Goal: Information Seeking & Learning: Learn about a topic

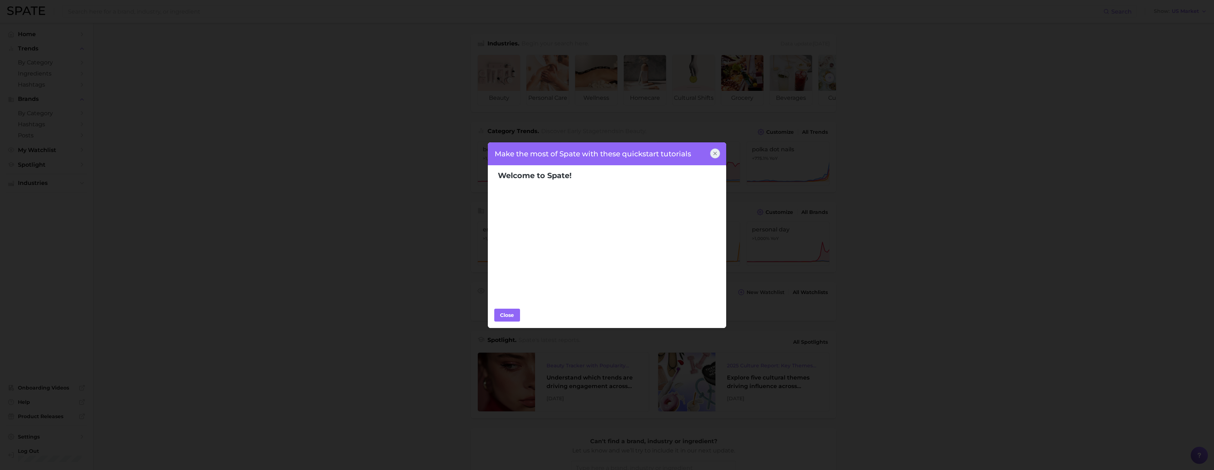
click at [714, 154] on icon at bounding box center [715, 154] width 6 height 6
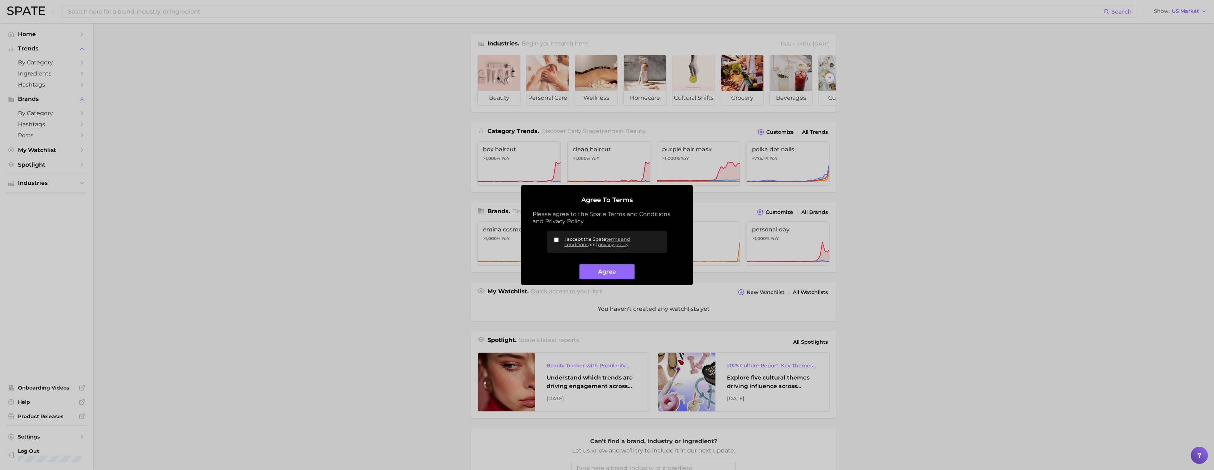
click at [615, 277] on button "Agree" at bounding box center [607, 272] width 55 height 15
click at [555, 241] on input "I accept the Spate terms and conditions and privacy policy" at bounding box center [556, 240] width 5 height 5
checkbox input "true"
click at [602, 272] on button "Agree" at bounding box center [607, 272] width 55 height 15
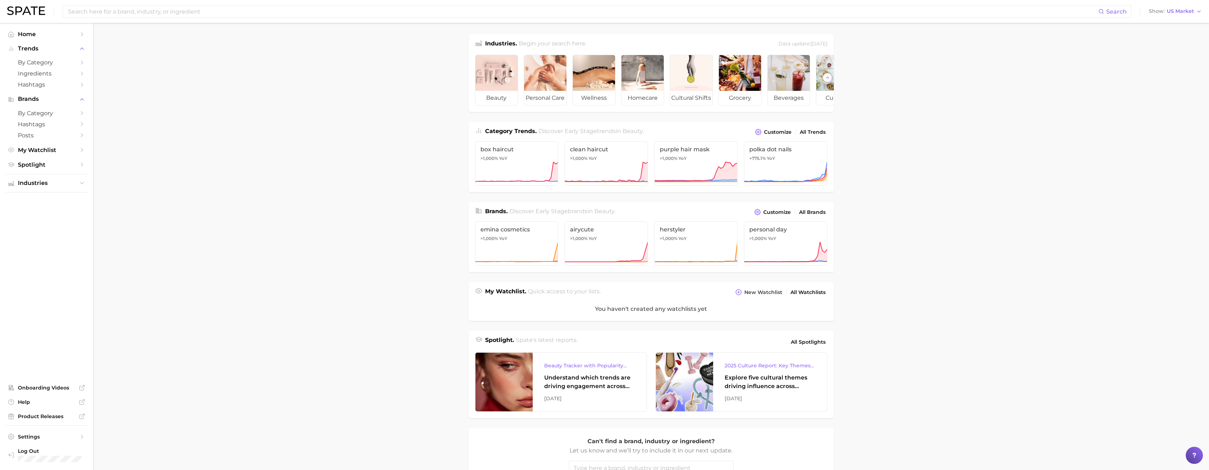
click at [151, 16] on input at bounding box center [582, 11] width 1031 height 12
type input "butter skin"
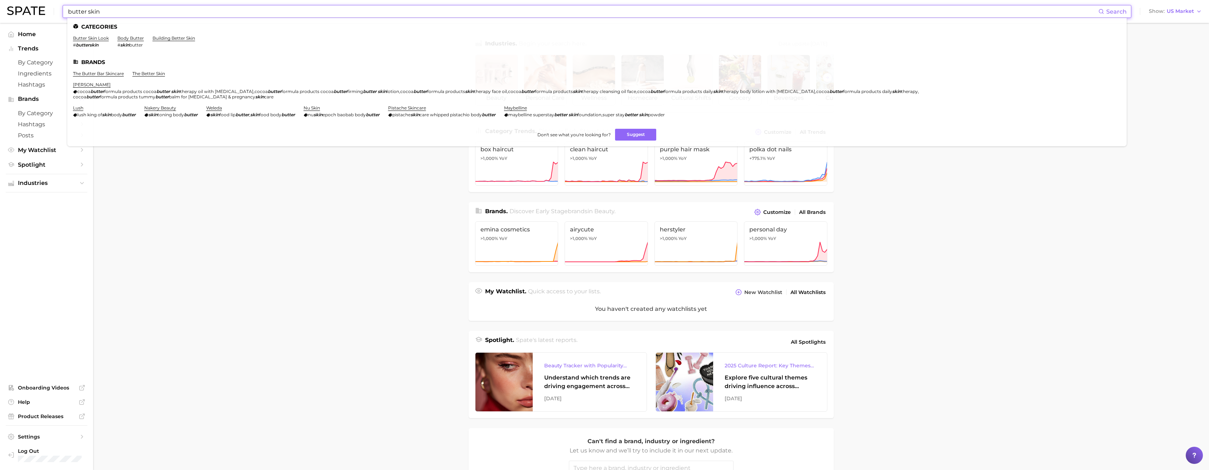
click at [102, 39] on link "butter skin look" at bounding box center [91, 37] width 36 height 5
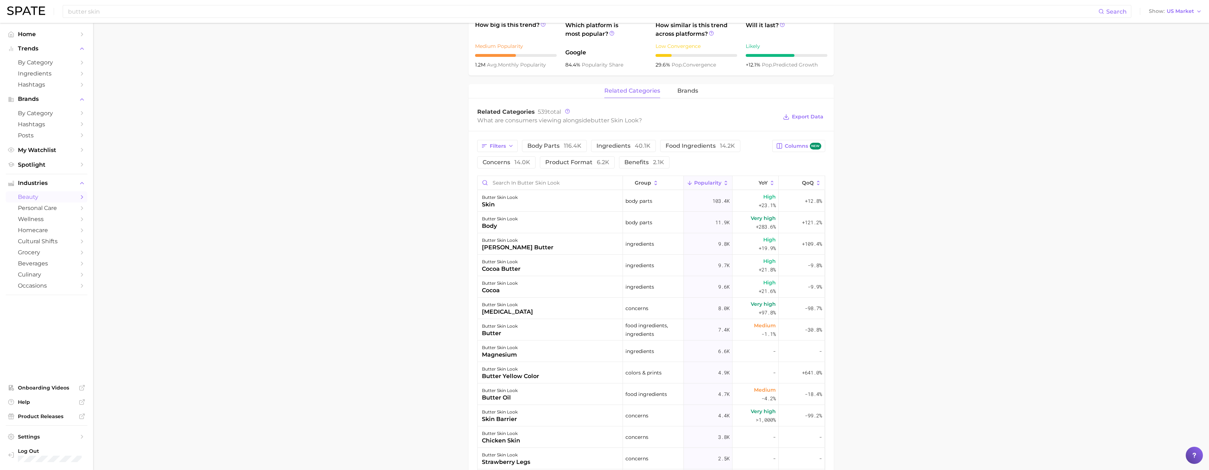
scroll to position [286, 0]
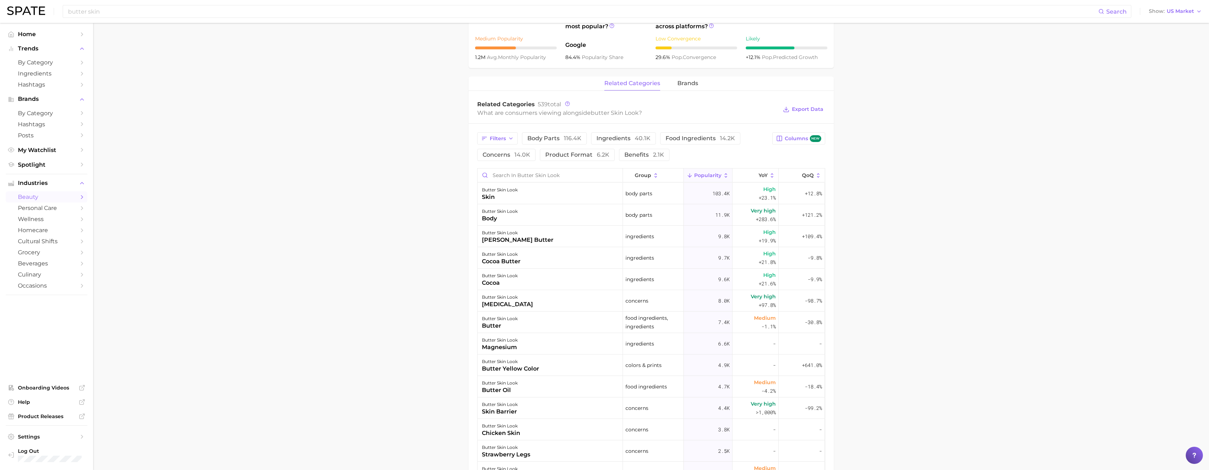
click at [686, 80] on span "brands" at bounding box center [687, 83] width 21 height 6
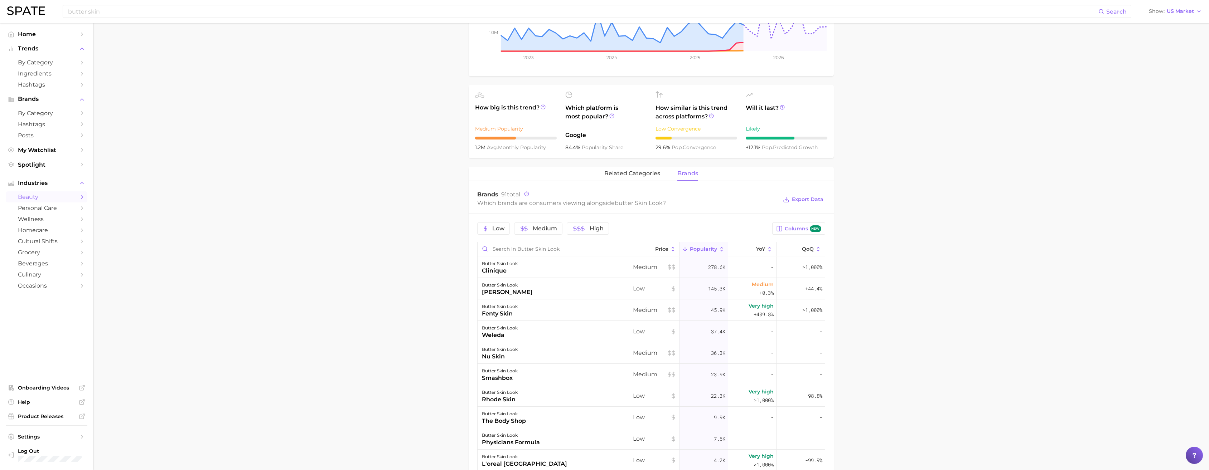
scroll to position [107, 0]
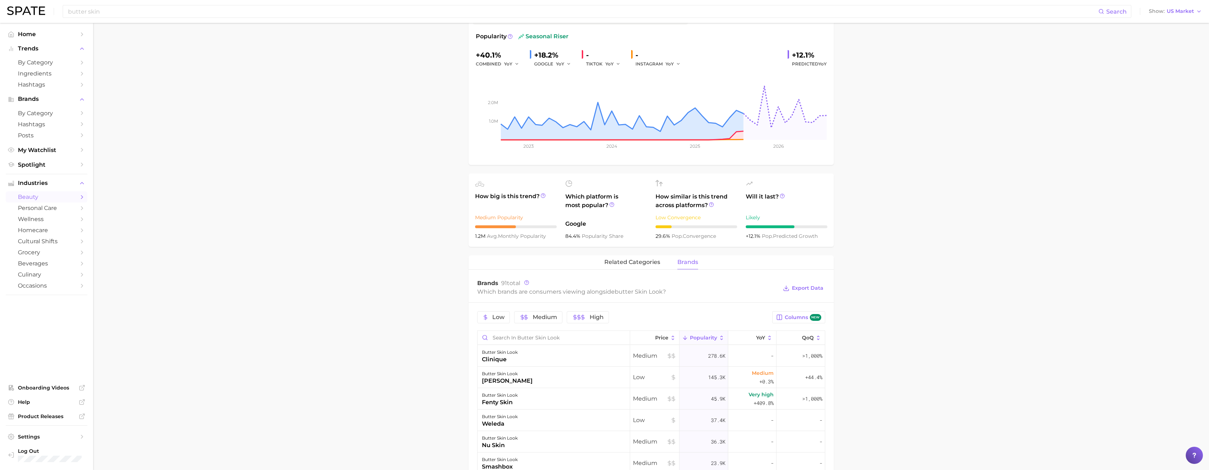
click at [644, 259] on span "related categories" at bounding box center [632, 262] width 56 height 6
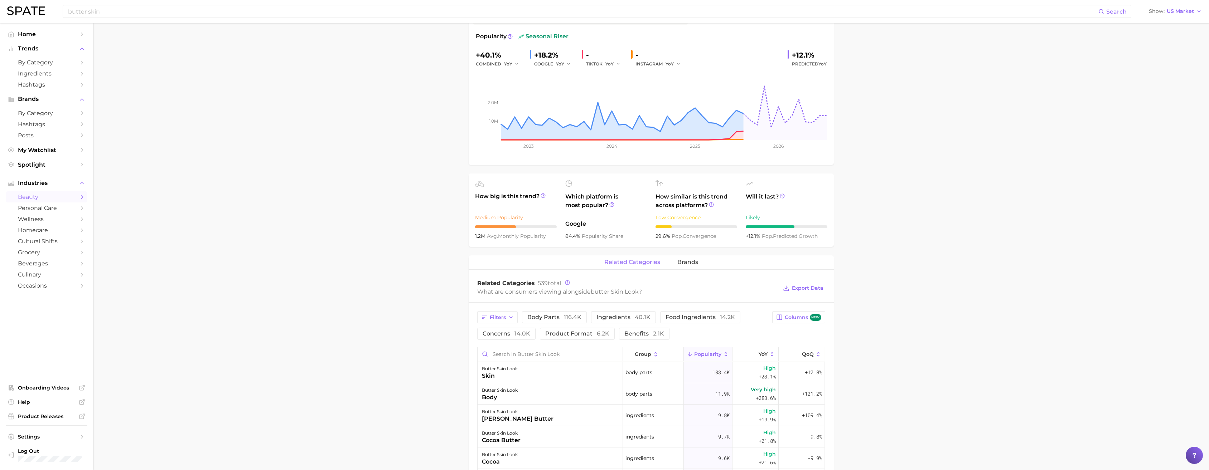
click at [588, 331] on span "product format 6.2k" at bounding box center [577, 334] width 64 height 6
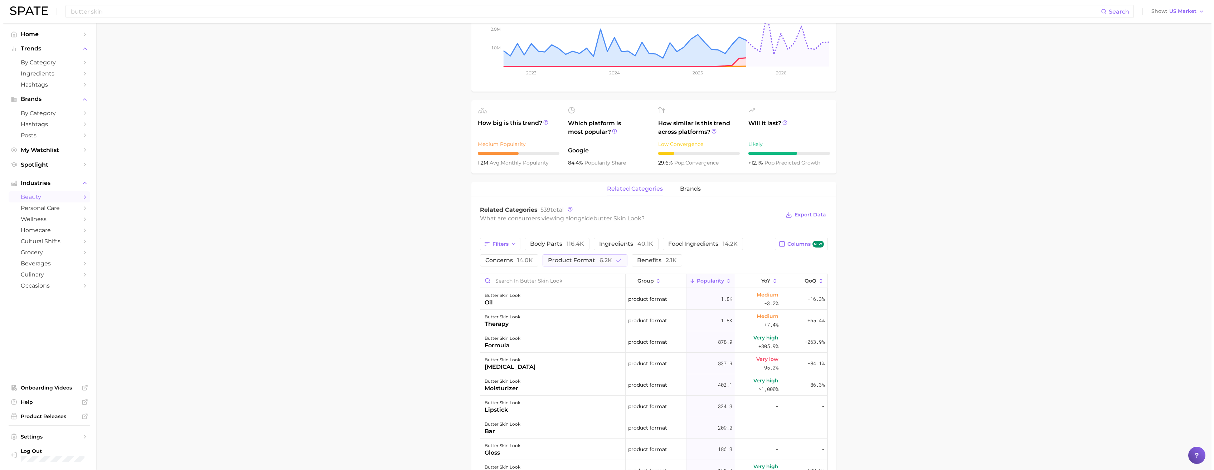
scroll to position [179, 0]
click at [704, 184] on div "related categories brands" at bounding box center [651, 191] width 365 height 14
click at [673, 184] on div "related categories brands" at bounding box center [651, 191] width 365 height 14
click at [688, 188] on span "brands" at bounding box center [687, 191] width 21 height 6
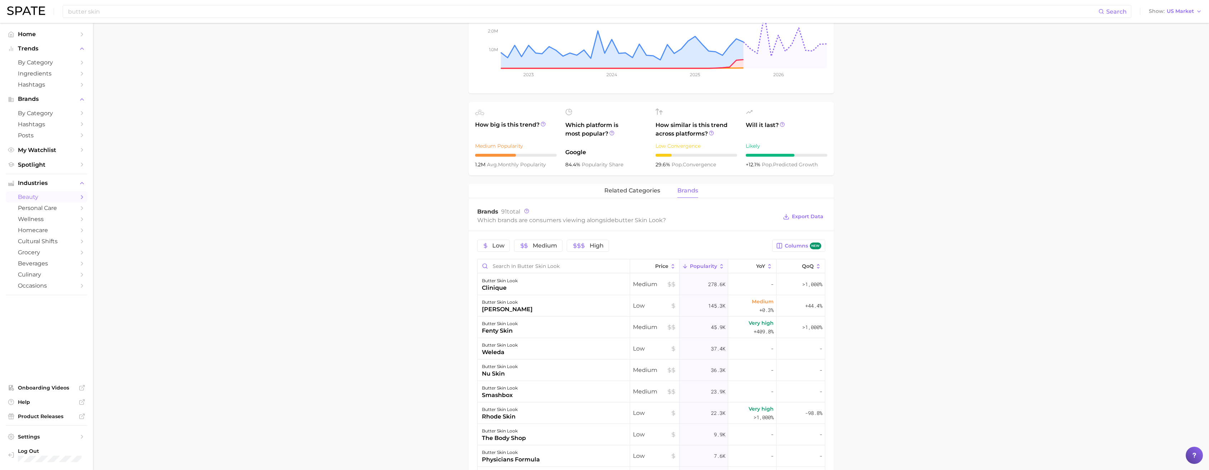
click at [513, 284] on div "clinique" at bounding box center [500, 288] width 36 height 9
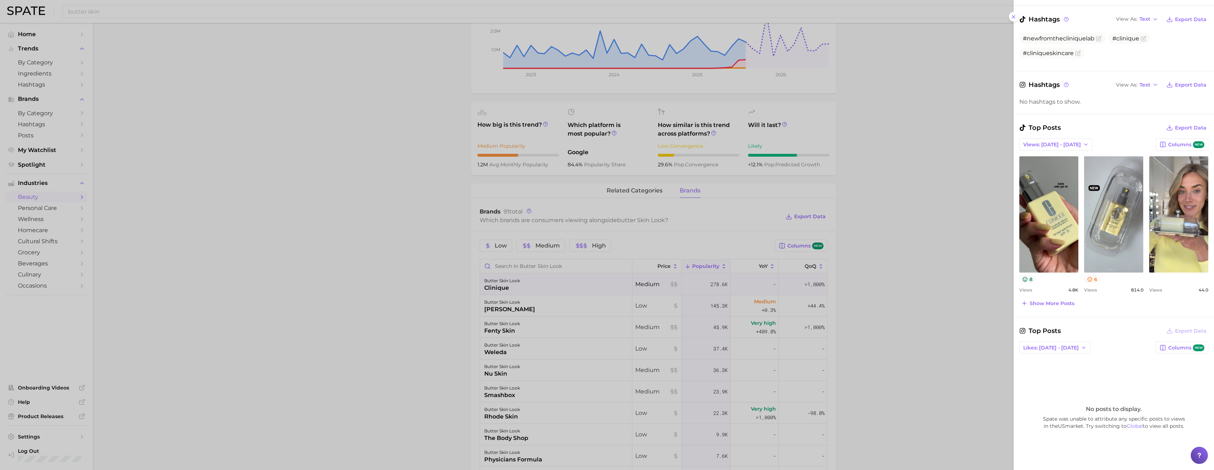
scroll to position [107, 0]
click at [1059, 304] on span "Show more posts" at bounding box center [1052, 302] width 45 height 6
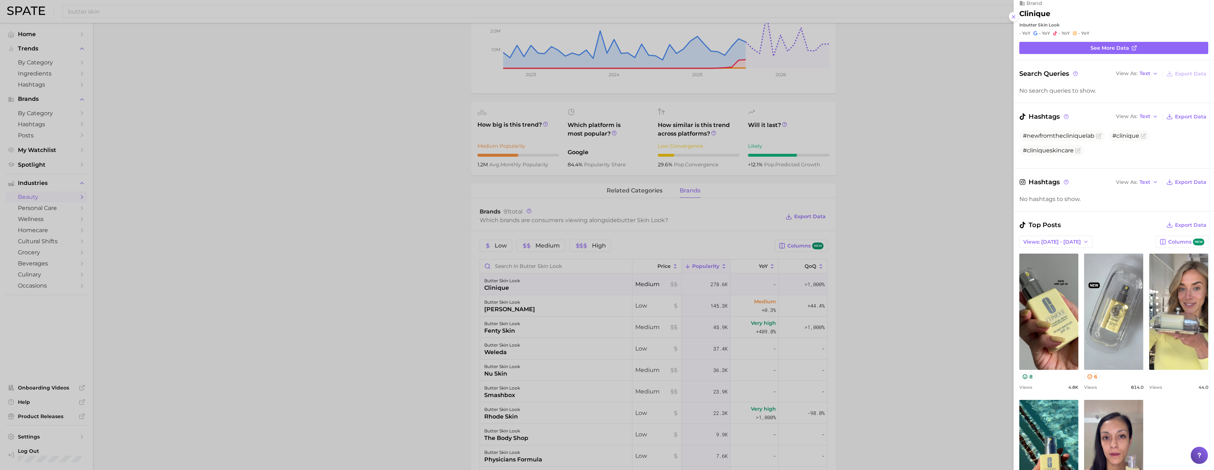
scroll to position [0, 0]
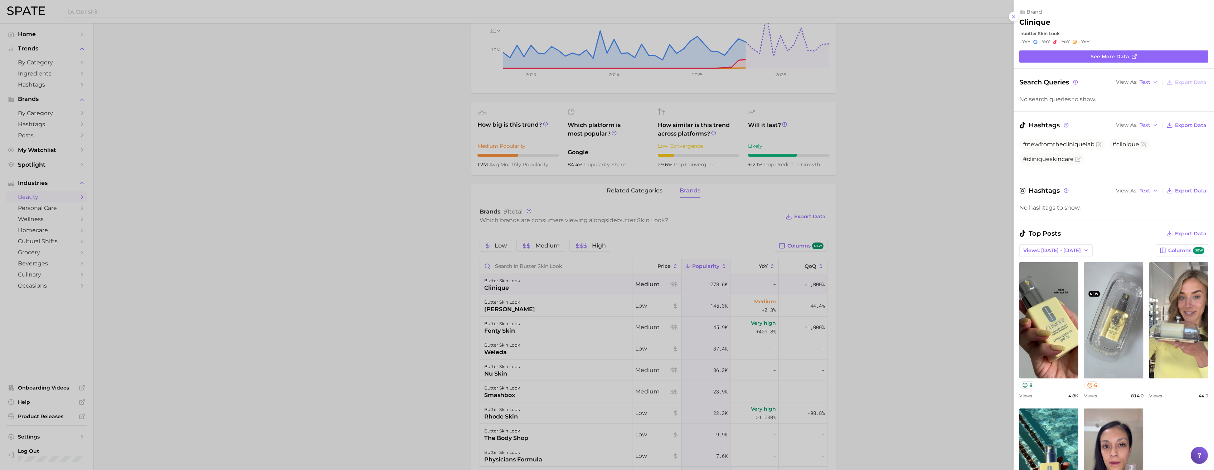
click at [1191, 294] on link "view post on TikTok" at bounding box center [1179, 320] width 59 height 116
click at [335, 277] on div at bounding box center [607, 235] width 1214 height 470
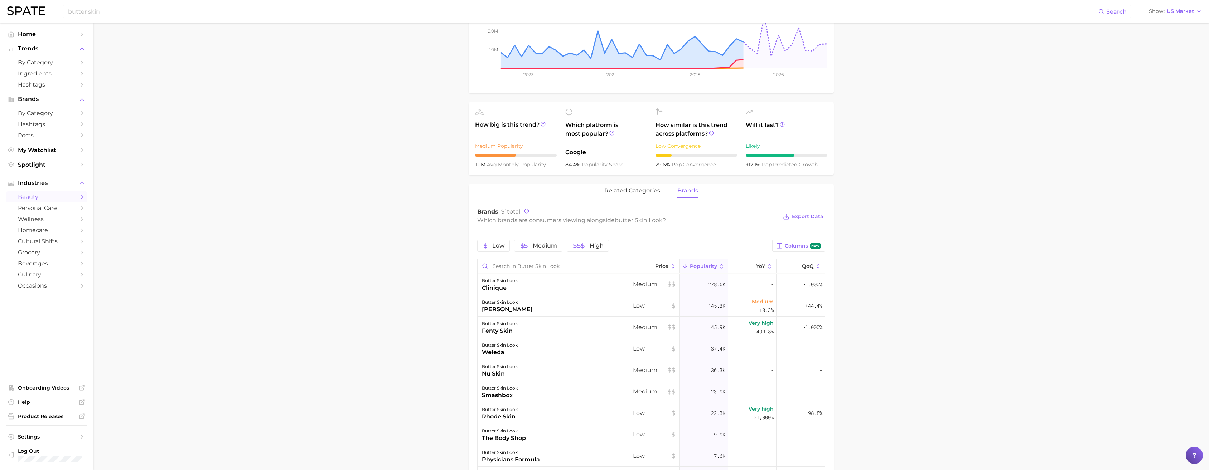
click at [497, 320] on div "butter skin look" at bounding box center [500, 324] width 36 height 9
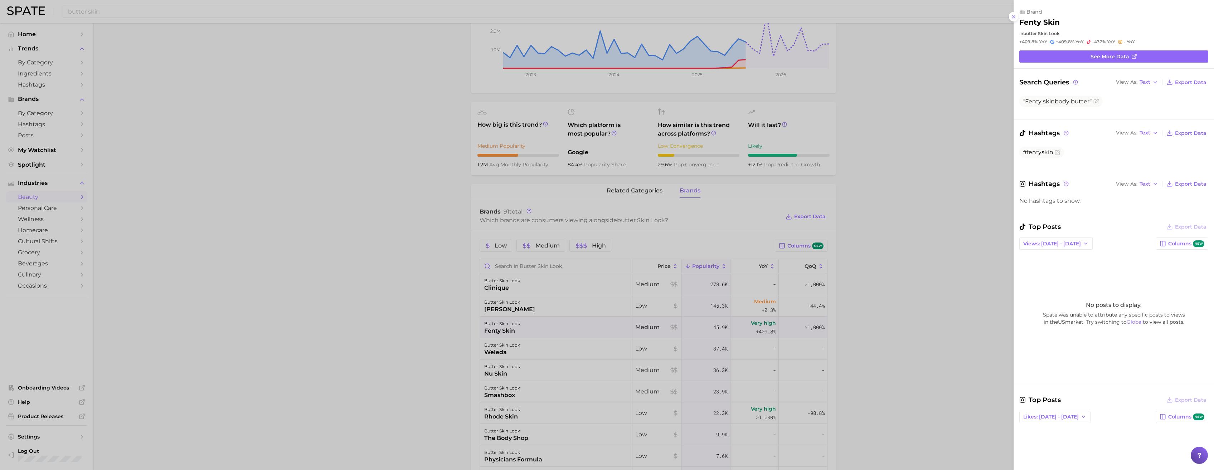
click at [417, 286] on div at bounding box center [607, 235] width 1214 height 470
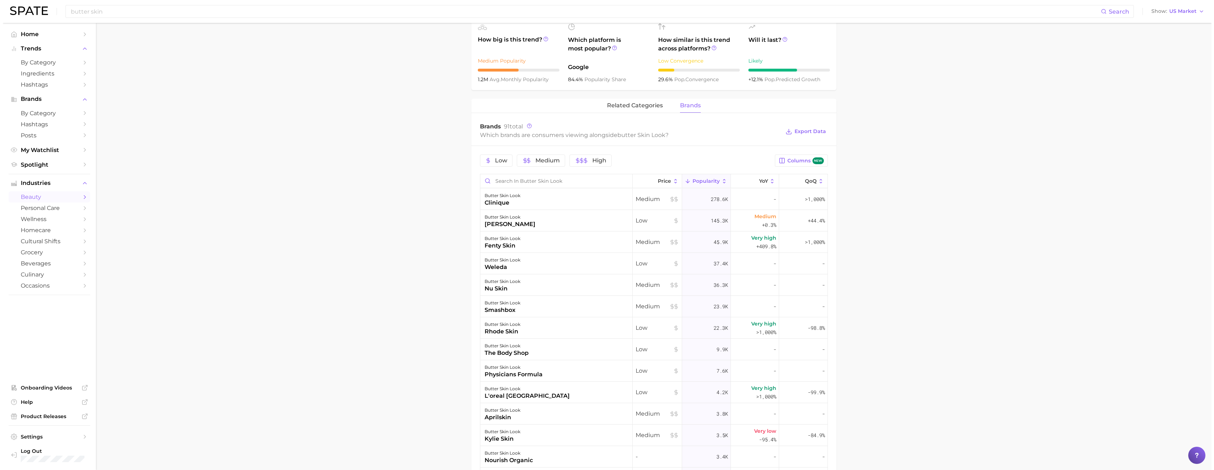
scroll to position [286, 0]
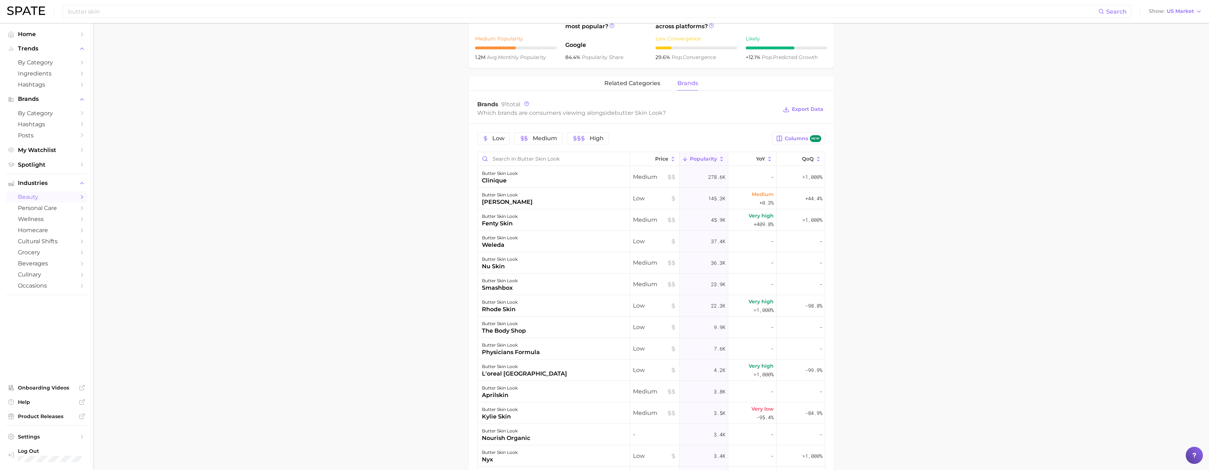
click at [503, 284] on div "smashbox" at bounding box center [500, 288] width 36 height 9
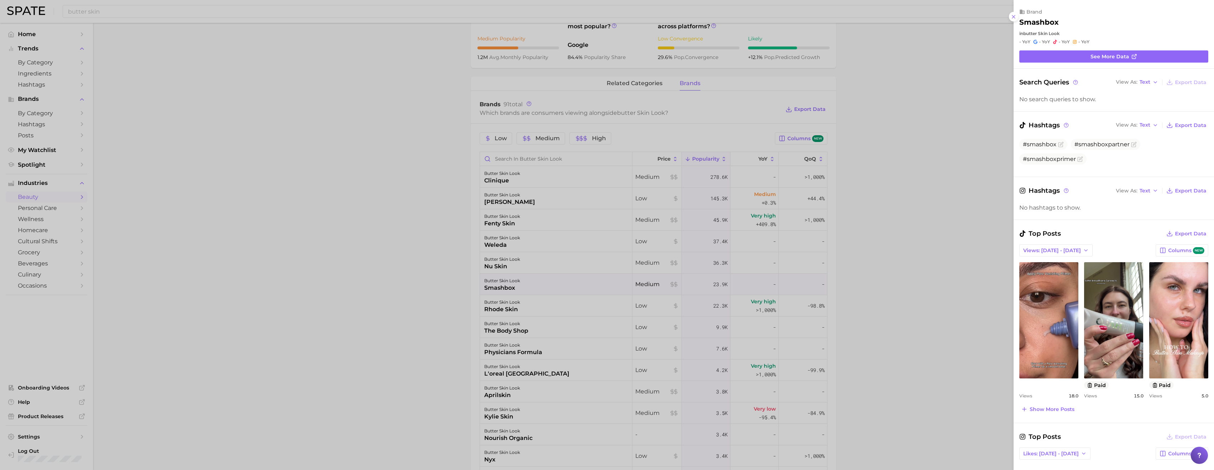
scroll to position [0, 0]
click at [1050, 342] on link "view post on TikTok" at bounding box center [1049, 320] width 59 height 116
click at [348, 207] on div at bounding box center [607, 235] width 1214 height 470
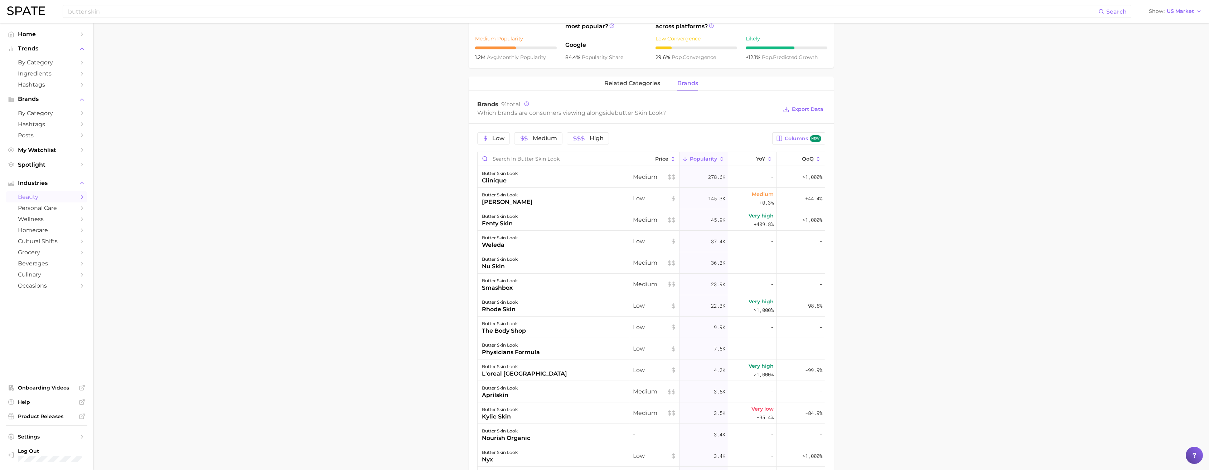
click at [505, 305] on div "rhode skin" at bounding box center [500, 309] width 36 height 9
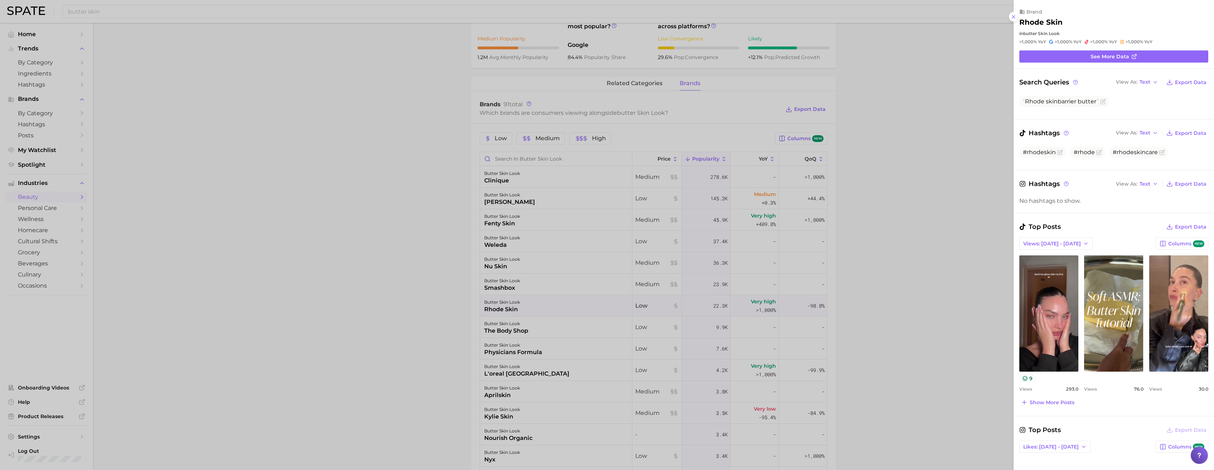
click at [1127, 327] on link "view post on TikTok" at bounding box center [1114, 314] width 59 height 116
click at [1170, 300] on link "view post on TikTok" at bounding box center [1179, 314] width 59 height 116
click at [904, 109] on div at bounding box center [607, 235] width 1214 height 470
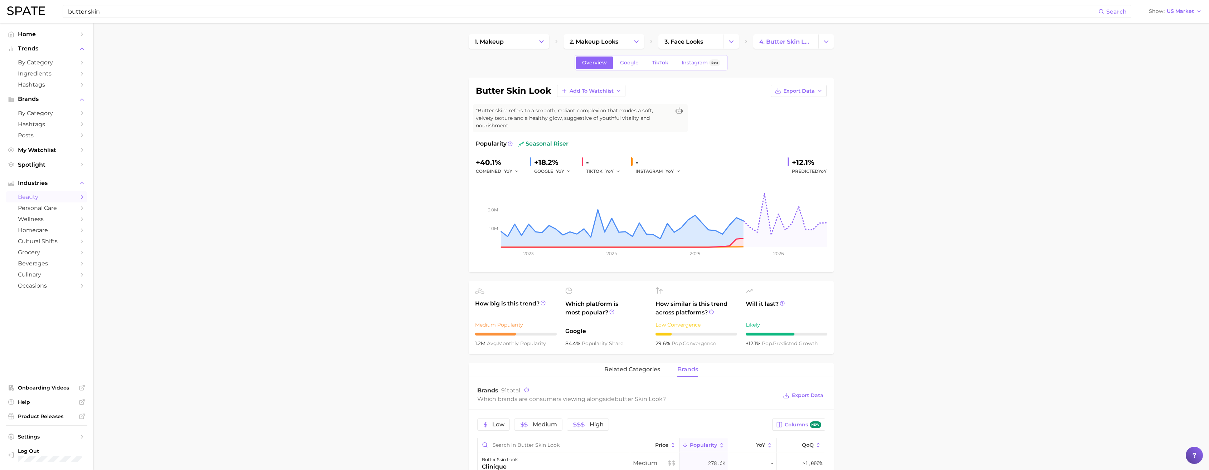
click at [119, 11] on input "butter skin" at bounding box center [582, 11] width 1031 height 12
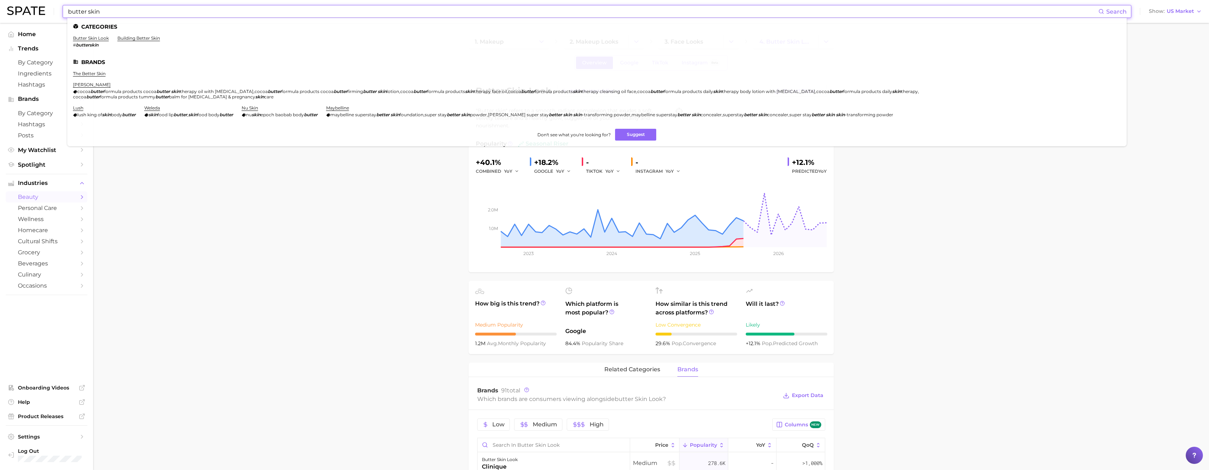
type input "butter skin"
click at [96, 39] on link "butter skin look" at bounding box center [91, 37] width 36 height 5
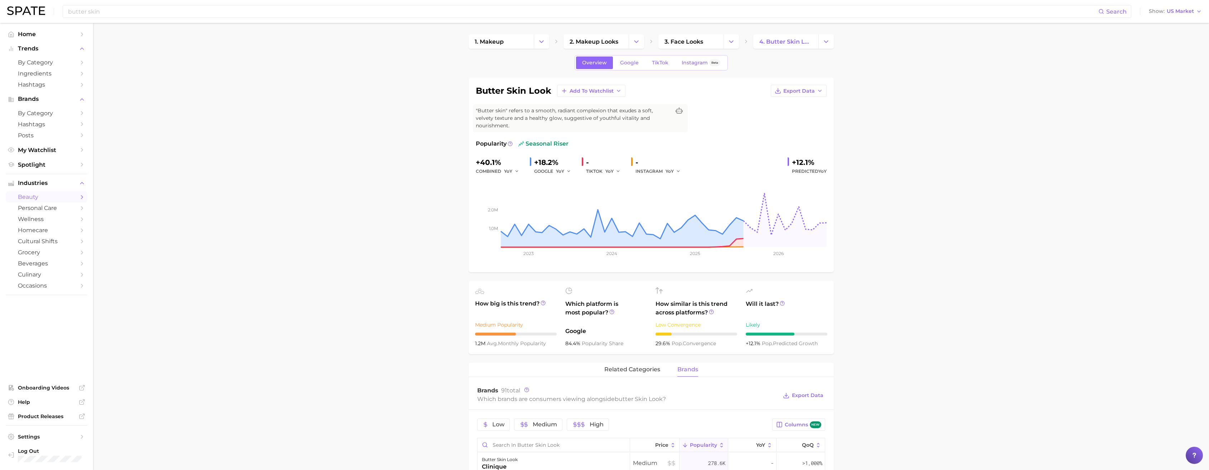
click at [660, 58] on link "TikTok" at bounding box center [660, 63] width 29 height 13
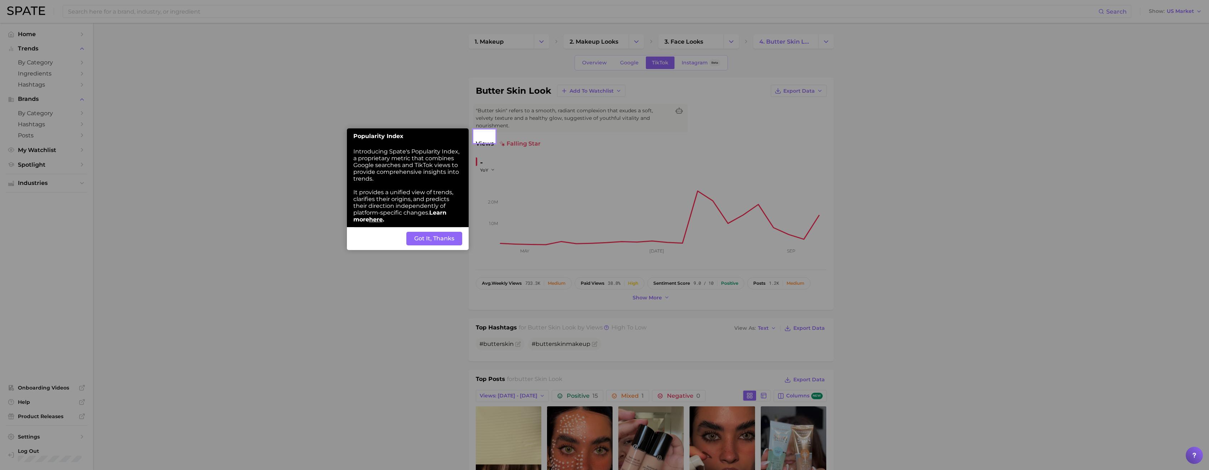
click at [438, 232] on button "Got It, Thanks" at bounding box center [434, 239] width 56 height 14
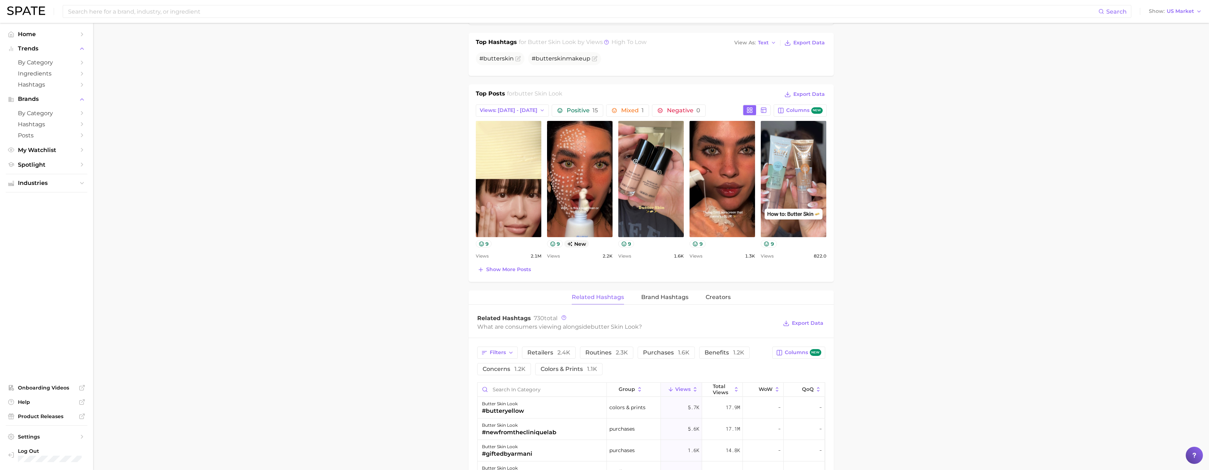
scroll to position [286, 0]
click at [513, 189] on link "view post on TikTok" at bounding box center [509, 178] width 66 height 116
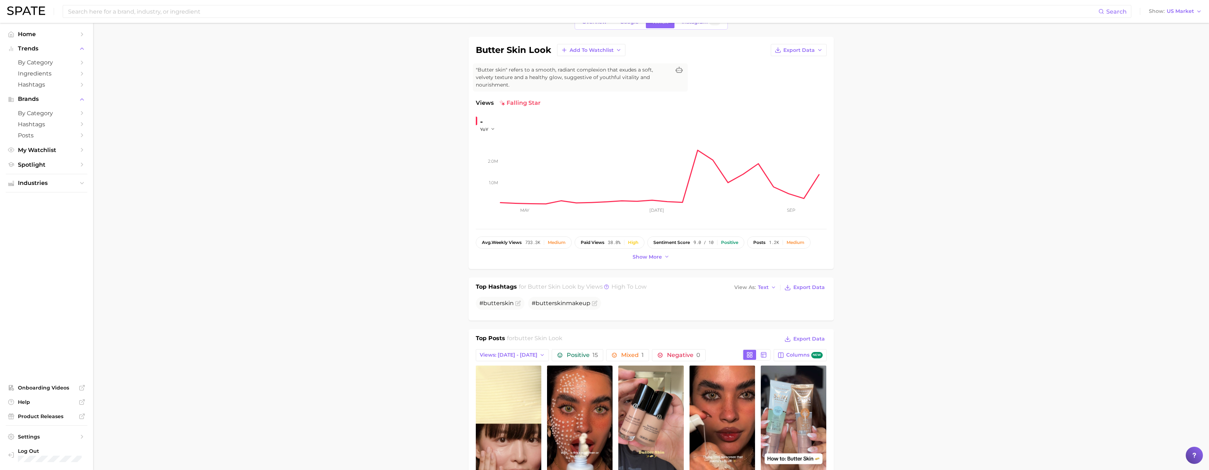
scroll to position [0, 0]
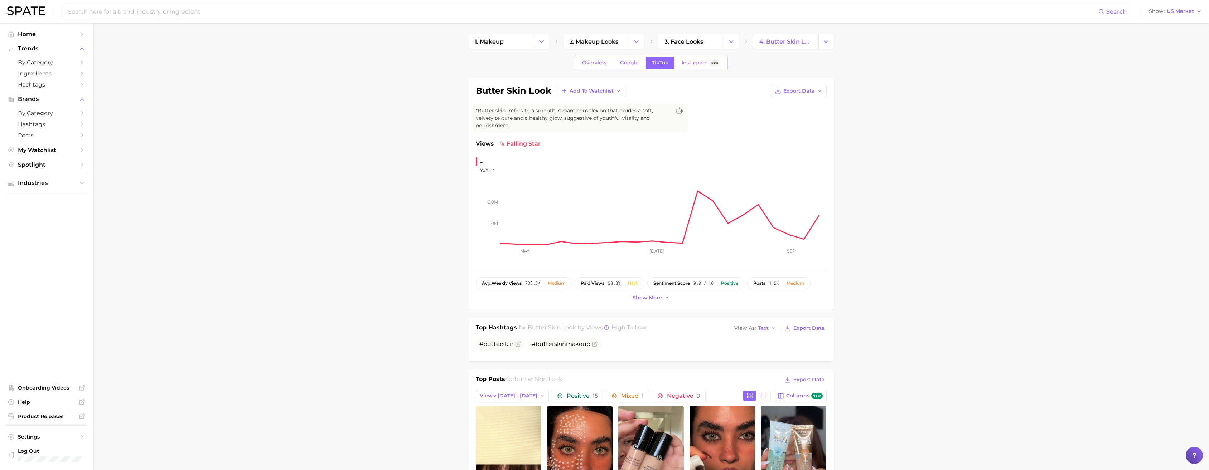
click at [689, 64] on span "Instagram" at bounding box center [695, 63] width 26 height 6
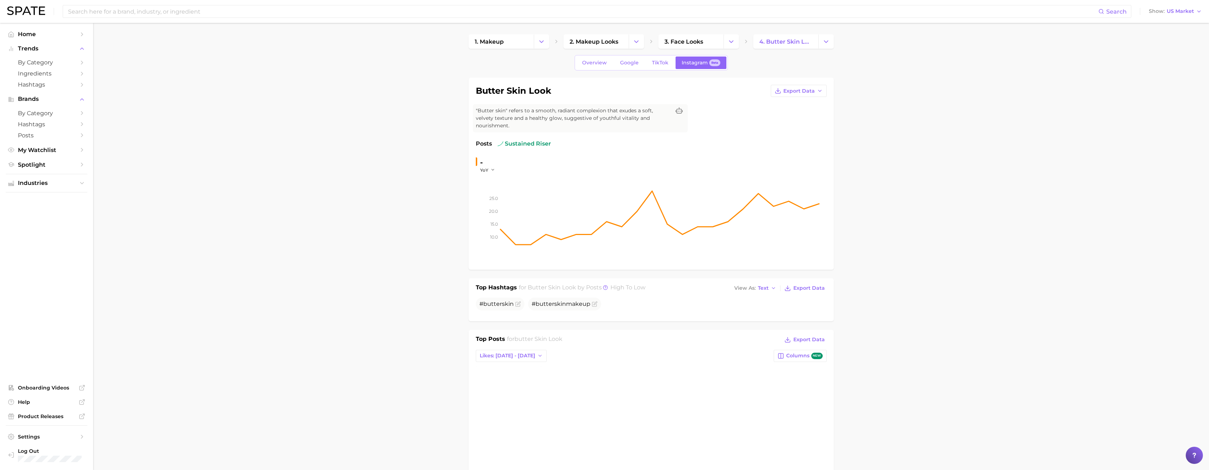
drag, startPoint x: 979, startPoint y: 232, endPoint x: 980, endPoint y: 237, distance: 4.4
click at [28, 34] on span "Home" at bounding box center [46, 34] width 57 height 7
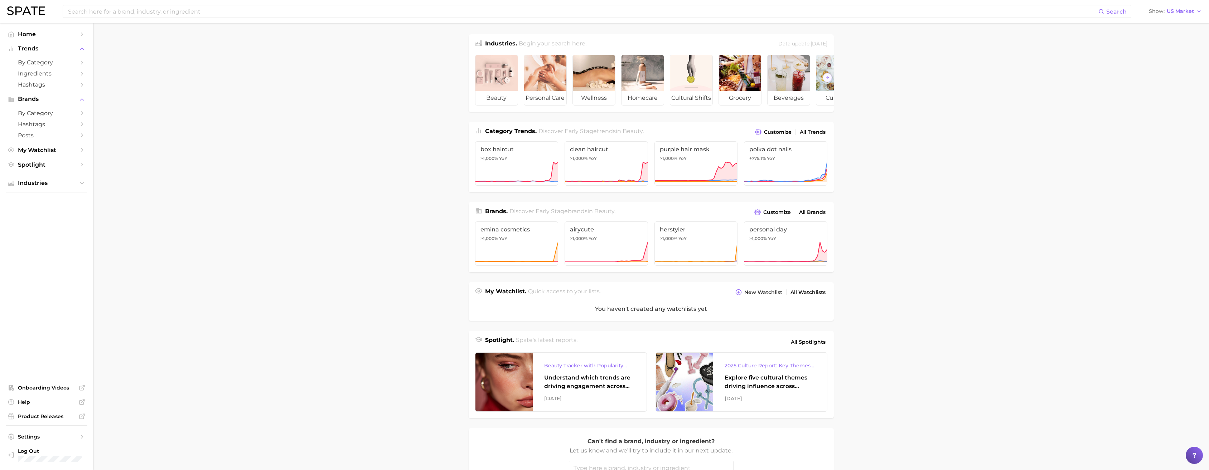
scroll to position [106, 0]
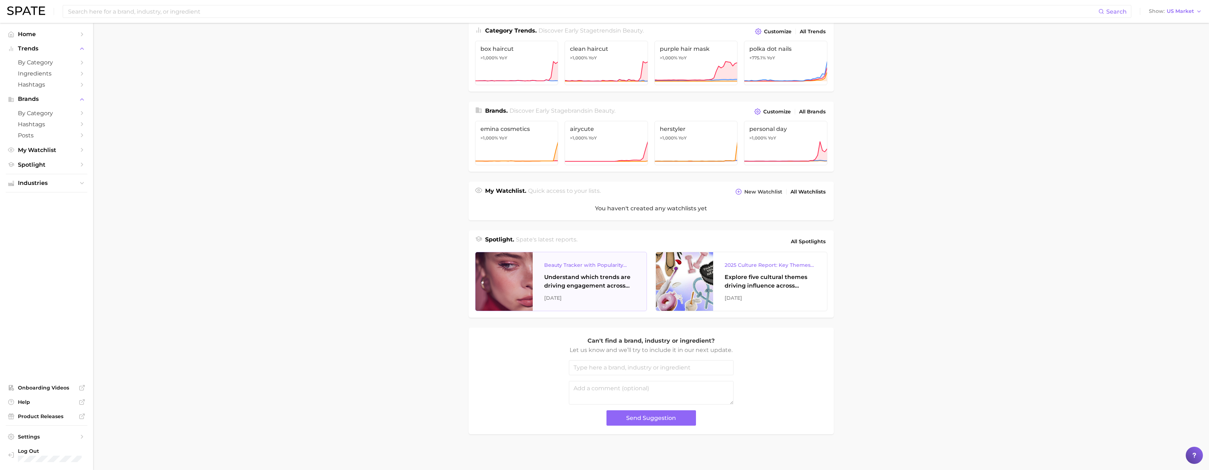
click at [584, 265] on div "Beauty Tracker with Popularity Index" at bounding box center [589, 265] width 91 height 9
